Goal: Transaction & Acquisition: Purchase product/service

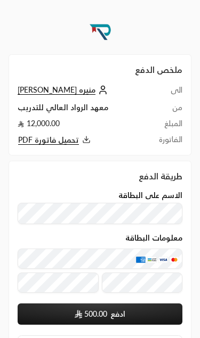
click at [75, 140] on span "تحميل فاتورة PDF" at bounding box center [48, 140] width 61 height 10
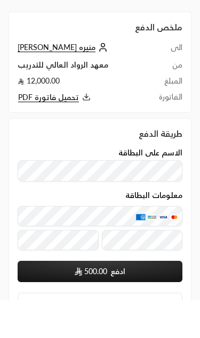
scroll to position [42, 0]
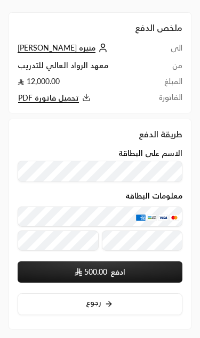
click at [84, 305] on button "رجوع" at bounding box center [100, 304] width 165 height 22
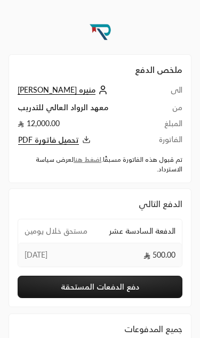
click at [47, 289] on button "دفع الدفعات المستحقة" at bounding box center [100, 287] width 165 height 22
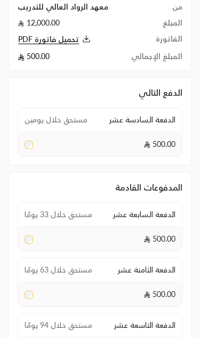
scroll to position [116, 0]
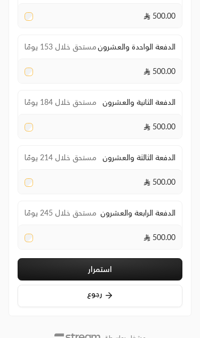
click at [129, 269] on button "استمرار" at bounding box center [100, 269] width 165 height 22
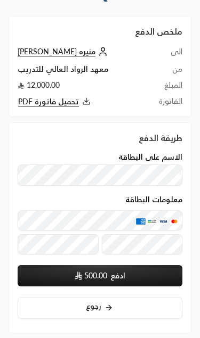
click at [130, 271] on button "ادفع 500.00" at bounding box center [100, 275] width 165 height 21
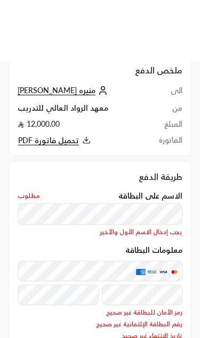
scroll to position [0, 0]
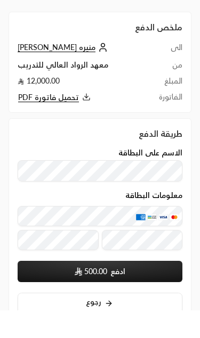
scroll to position [42, 0]
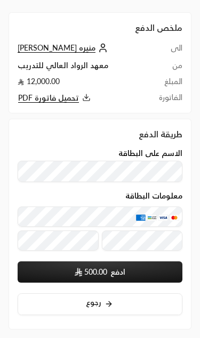
click at [118, 273] on button "ادفع 500.00" at bounding box center [100, 271] width 165 height 21
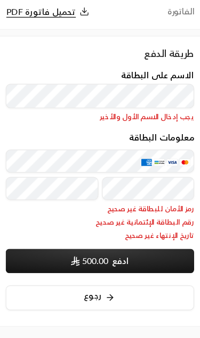
scroll to position [124, 0]
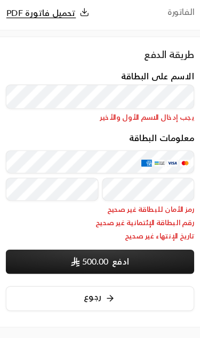
click at [136, 144] on img "معلومات البطاقة" at bounding box center [141, 147] width 10 height 6
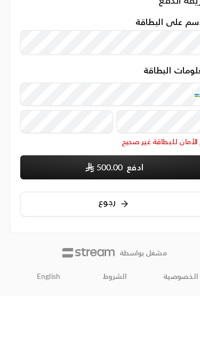
scroll to position [97, 0]
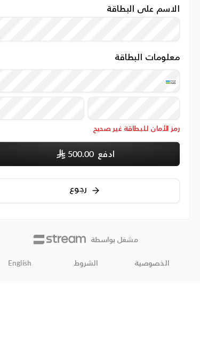
click at [154, 137] on legend "معلومات البطاقة" at bounding box center [153, 141] width 57 height 9
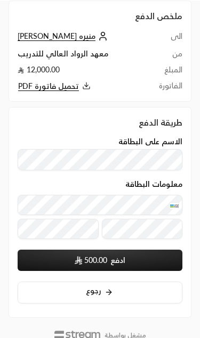
scroll to position [53, 0]
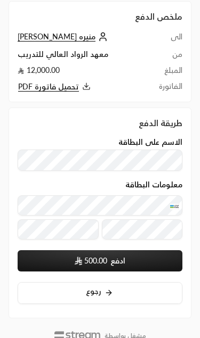
click at [78, 267] on button "ادفع 500.00" at bounding box center [100, 260] width 165 height 21
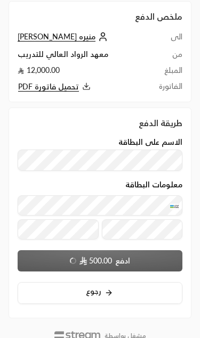
scroll to position [54, 0]
